Goal: Task Accomplishment & Management: Manage account settings

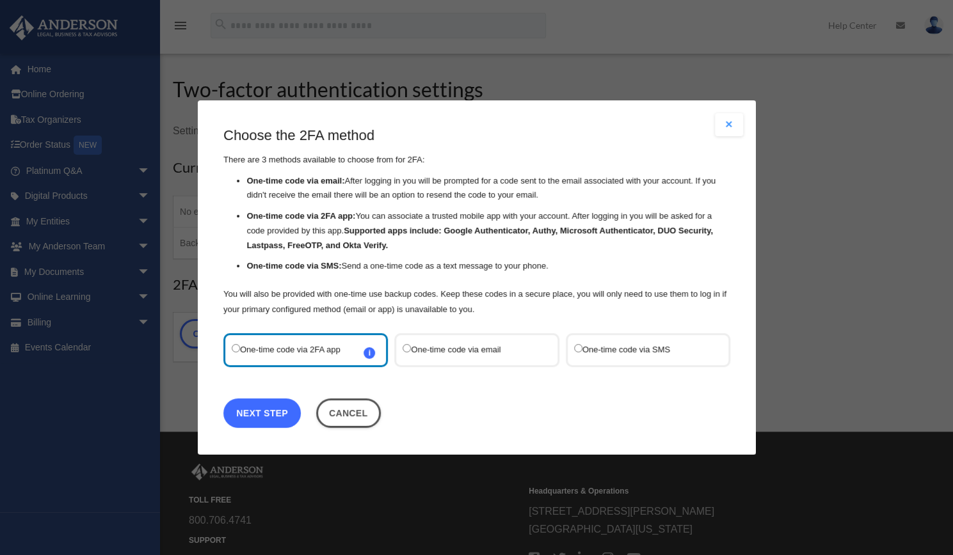
click at [266, 414] on link "Next Step" at bounding box center [261, 413] width 77 height 29
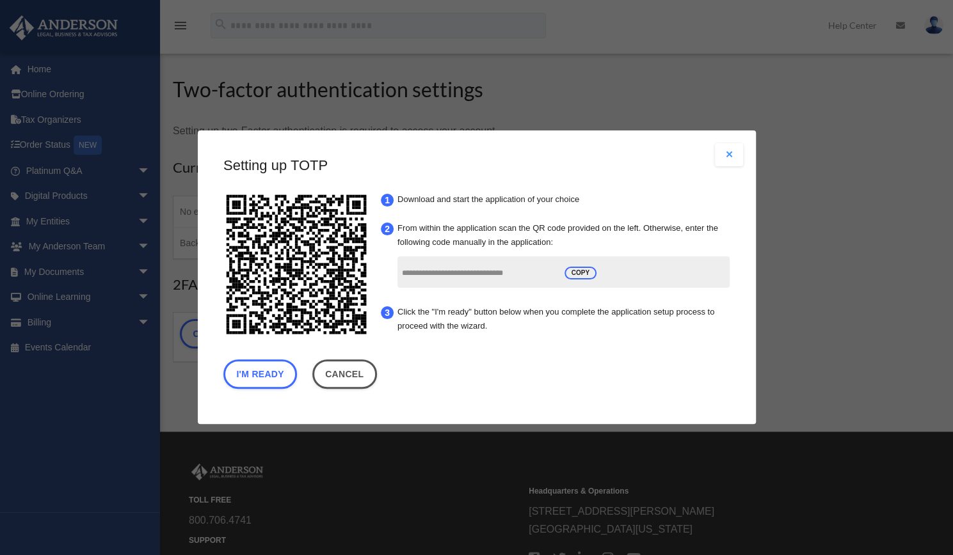
click at [714, 155] on div "Are you sure? Any unsaved changes will be lost! Yes No Choose the 2FA method Th…" at bounding box center [477, 278] width 558 height 294
click at [722, 155] on button "Close modal" at bounding box center [729, 154] width 28 height 23
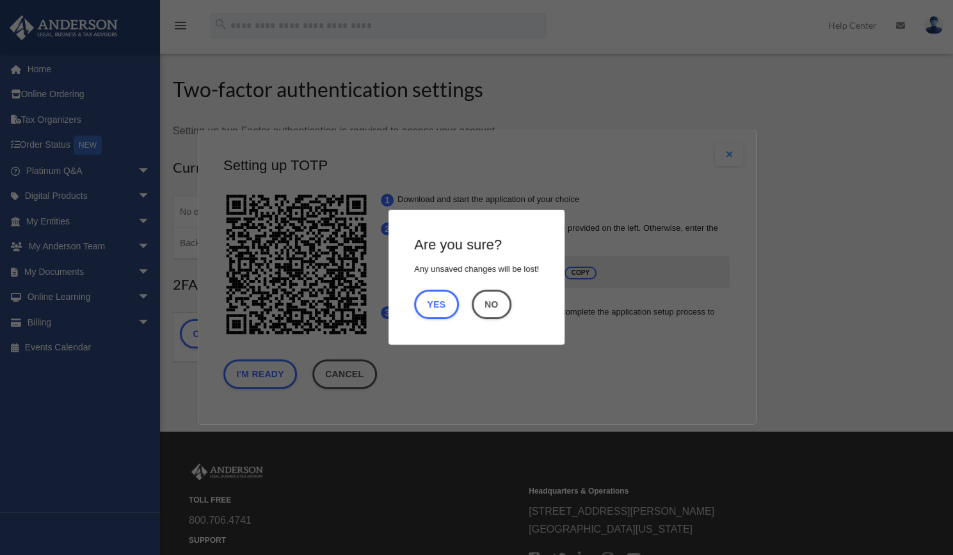
click at [489, 322] on footer "Yes No" at bounding box center [476, 308] width 125 height 36
click at [498, 313] on button "No" at bounding box center [492, 304] width 40 height 29
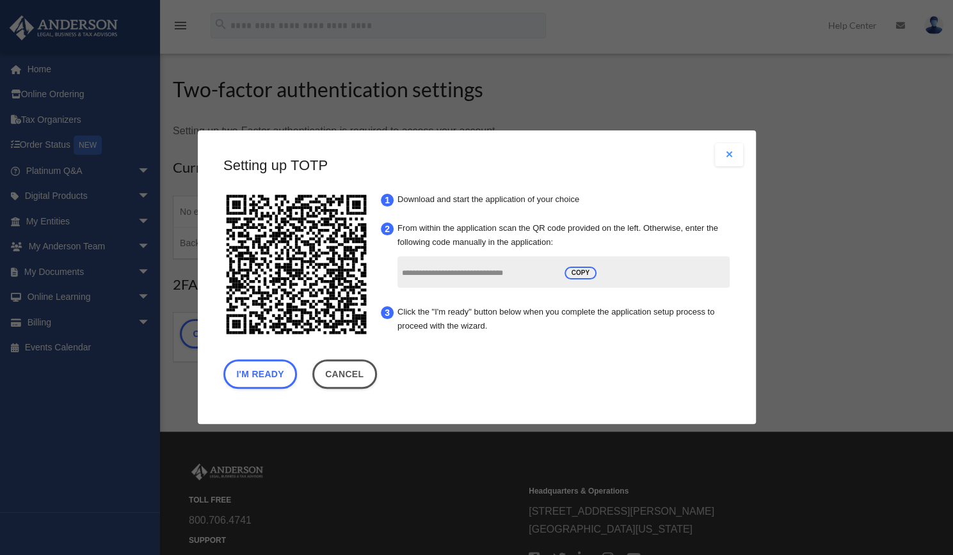
click at [740, 151] on button "Close modal" at bounding box center [729, 154] width 28 height 23
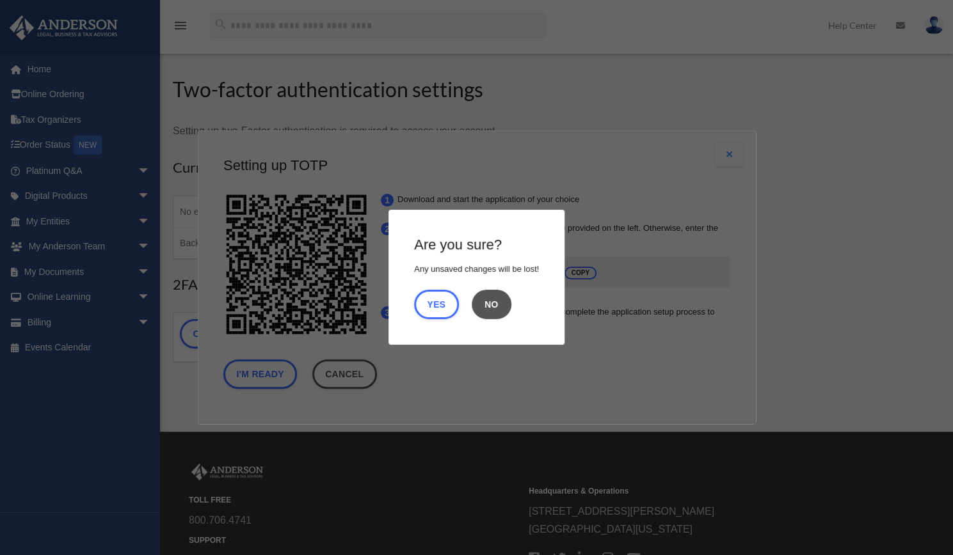
click at [501, 305] on button "No" at bounding box center [492, 304] width 40 height 29
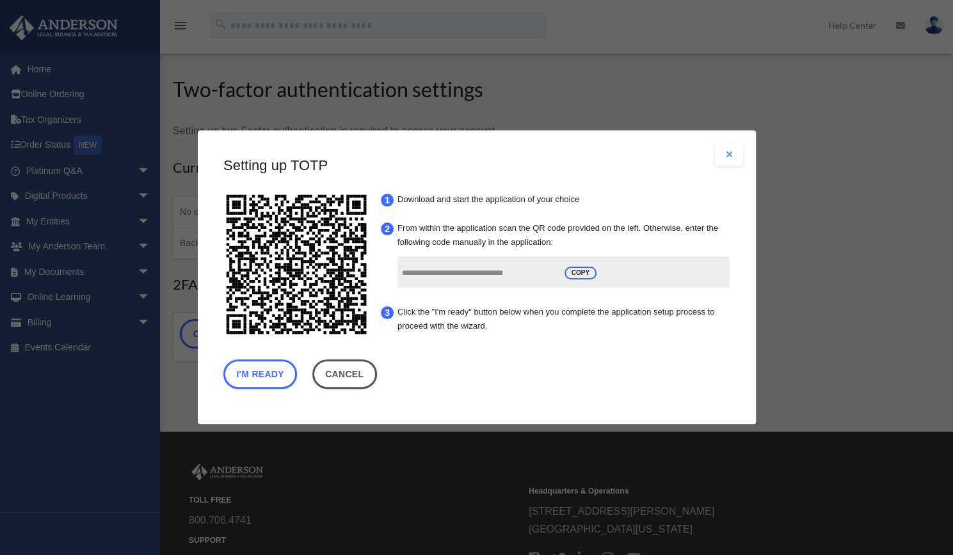
click at [736, 155] on button "Close modal" at bounding box center [729, 154] width 28 height 23
